Goal: Task Accomplishment & Management: Manage account settings

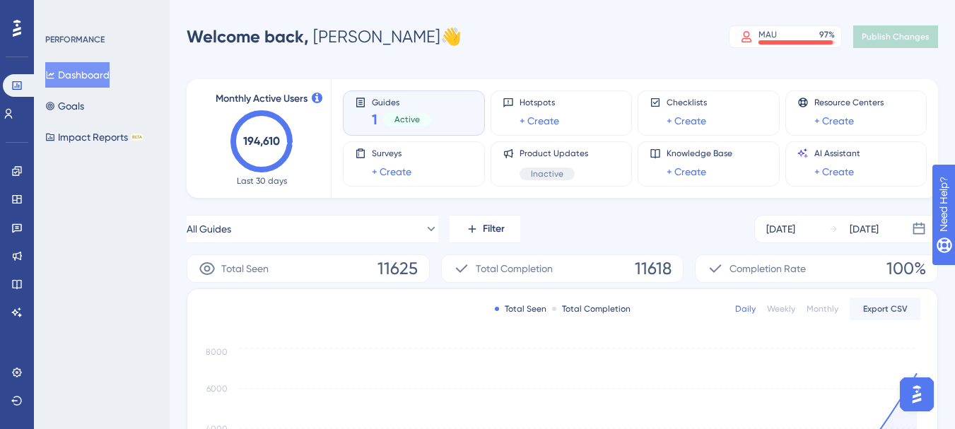
click at [435, 115] on div "Guides 1 Active" at bounding box center [414, 113] width 118 height 33
click at [23, 171] on link at bounding box center [16, 171] width 11 height 23
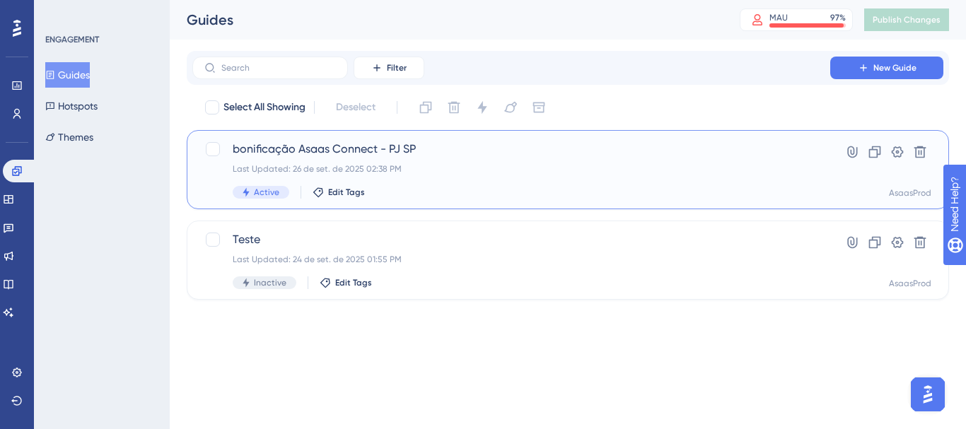
click at [383, 165] on div "Last Updated: 26 de set. de 2025 02:38 PM" at bounding box center [511, 168] width 557 height 11
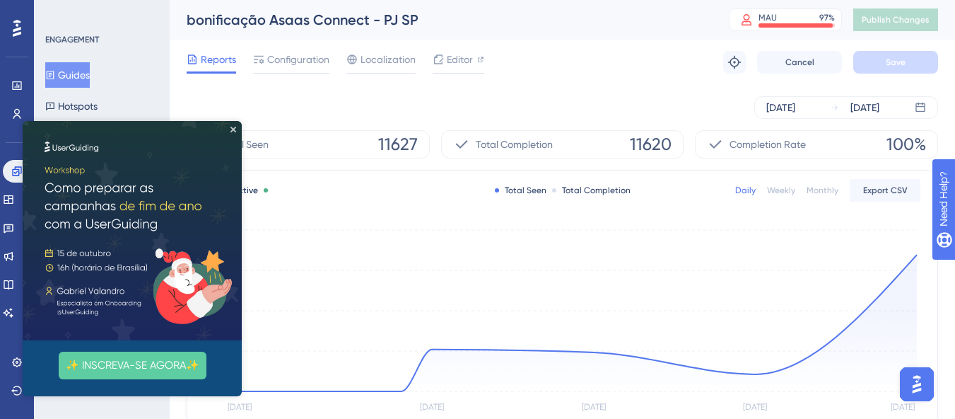
click at [231, 132] on img at bounding box center [132, 230] width 219 height 219
click at [462, 64] on span "Editor" at bounding box center [460, 59] width 26 height 17
click at [568, 20] on div "bonificação Asaas Connect - PJ SP" at bounding box center [440, 20] width 507 height 20
click at [231, 128] on icon "Close Preview" at bounding box center [233, 130] width 6 height 6
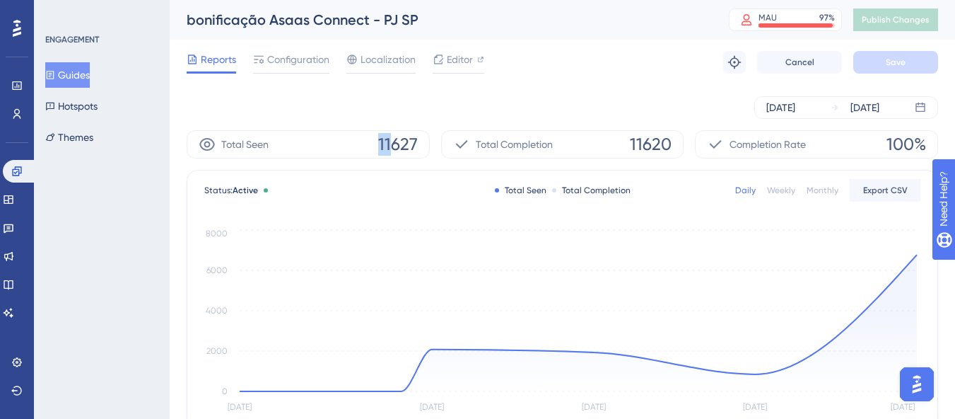
drag, startPoint x: 392, startPoint y: 141, endPoint x: 367, endPoint y: 141, distance: 24.7
click at [367, 141] on div "Total Seen 11627" at bounding box center [308, 144] width 243 height 28
click at [641, 140] on span "11620" at bounding box center [651, 144] width 42 height 23
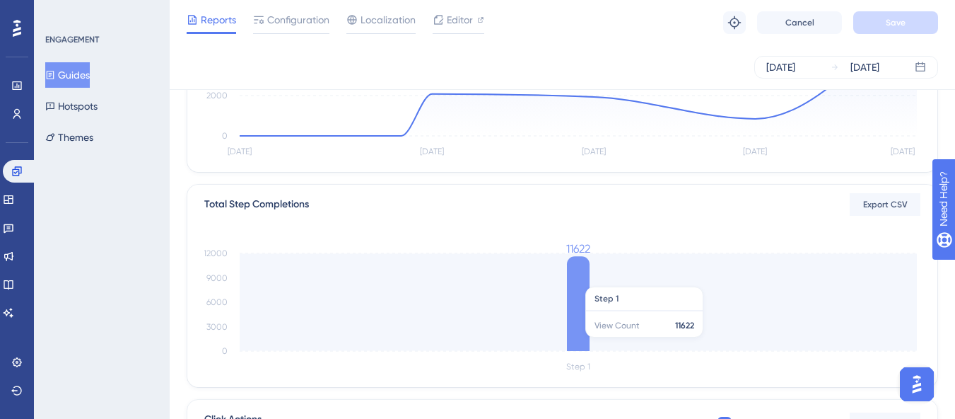
scroll to position [71, 0]
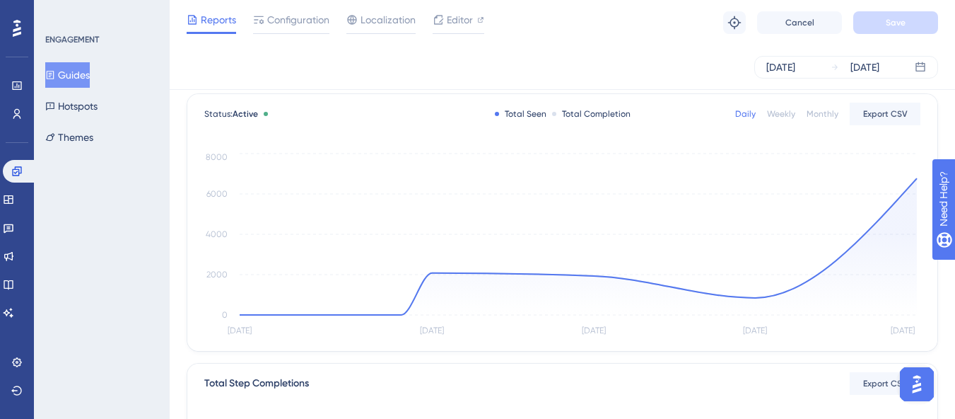
drag, startPoint x: 824, startPoint y: 118, endPoint x: 797, endPoint y: 117, distance: 26.2
click at [823, 117] on div "Monthly" at bounding box center [823, 113] width 32 height 11
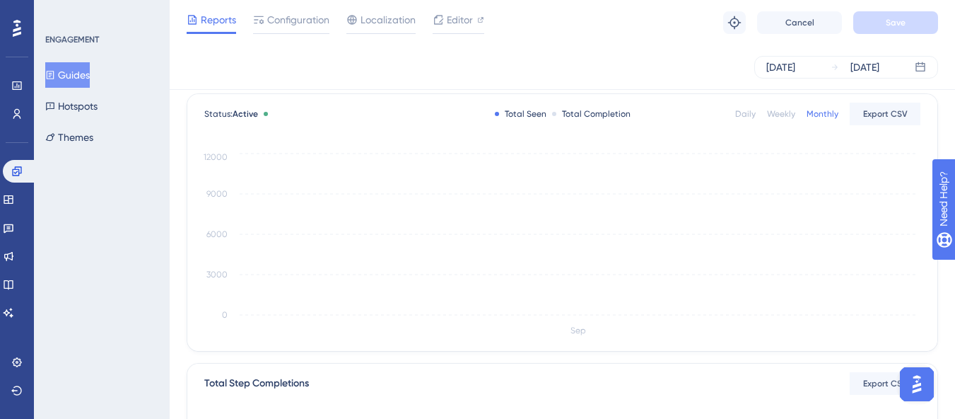
click at [783, 117] on div "Weekly" at bounding box center [781, 113] width 28 height 11
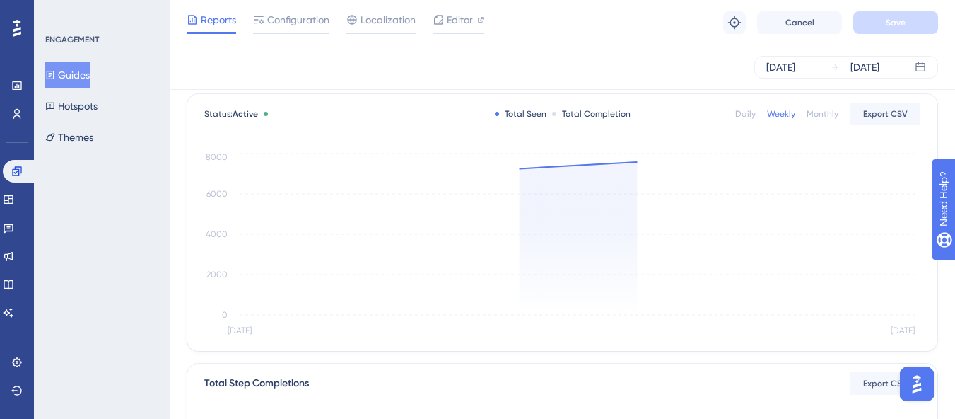
click at [749, 117] on div "Daily" at bounding box center [745, 113] width 21 height 11
